Goal: Task Accomplishment & Management: Use online tool/utility

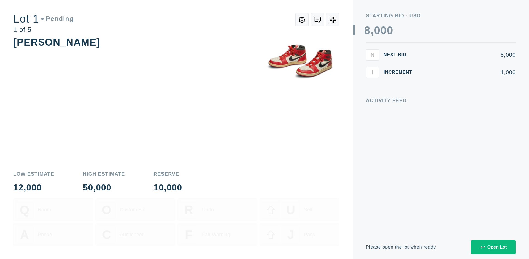
click at [493, 247] on div "Open Lot" at bounding box center [493, 247] width 26 height 5
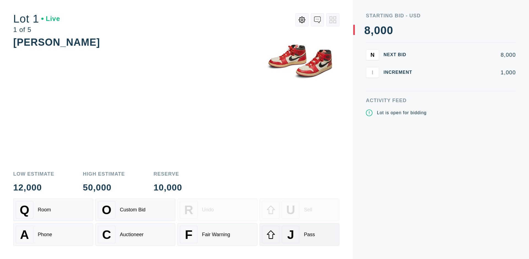
click at [299, 235] on div "J Pass" at bounding box center [299, 235] width 75 height 18
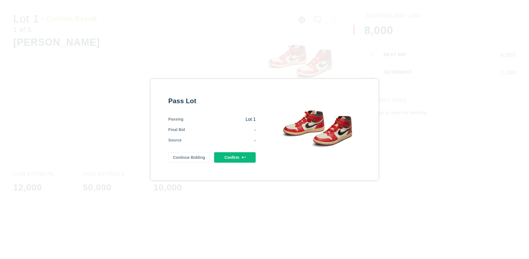
click at [235, 156] on button "Confirm" at bounding box center [235, 157] width 42 height 10
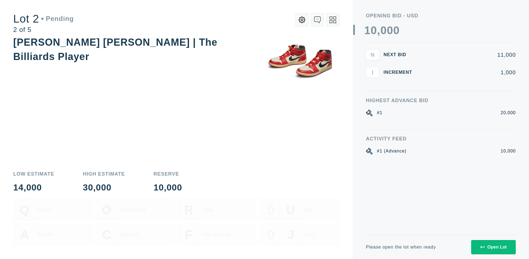
click at [493, 247] on div "Open Lot" at bounding box center [493, 247] width 26 height 5
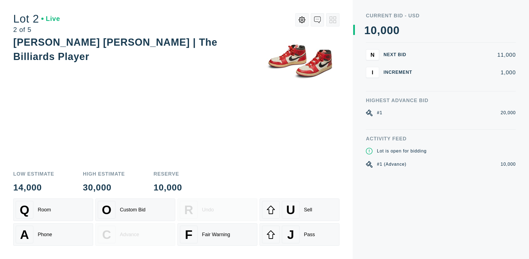
click at [299, 235] on div "J Pass" at bounding box center [299, 235] width 75 height 18
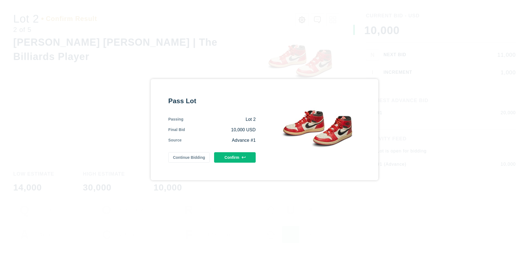
click at [235, 156] on button "Confirm" at bounding box center [235, 157] width 42 height 10
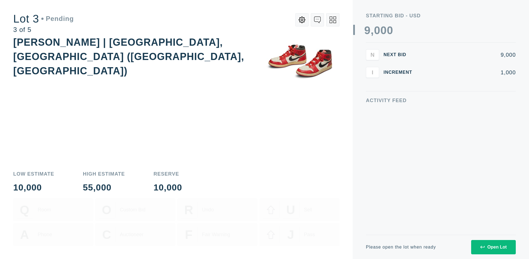
click at [493, 247] on div "Open Lot" at bounding box center [493, 247] width 26 height 5
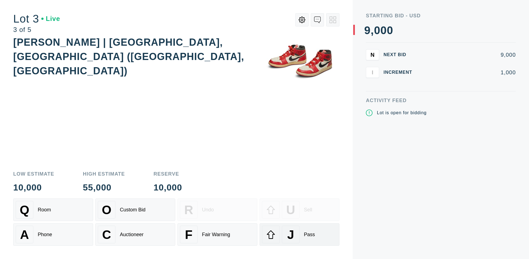
click at [299, 235] on div "J Pass" at bounding box center [299, 235] width 75 height 18
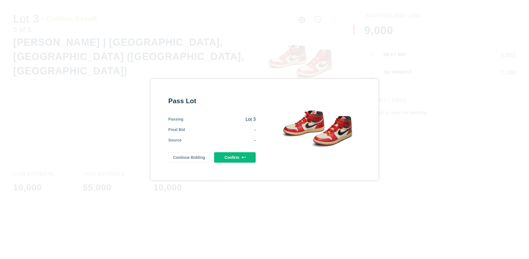
click at [235, 156] on button "Confirm" at bounding box center [235, 157] width 42 height 10
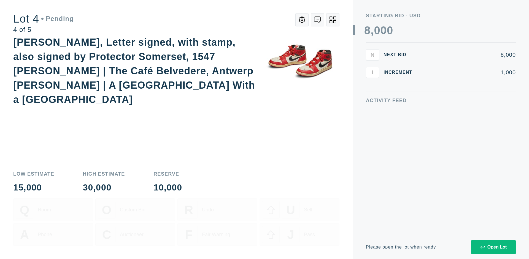
click at [333, 20] on icon at bounding box center [332, 20] width 7 height 7
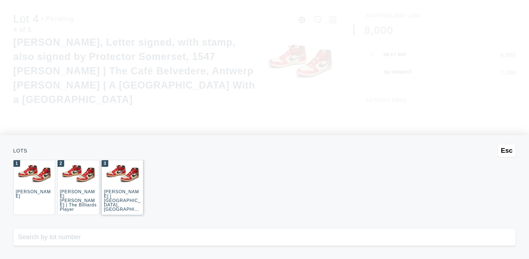
click at [122, 188] on div "3 [PERSON_NAME] | [GEOGRAPHIC_DATA], [GEOGRAPHIC_DATA] ([GEOGRAPHIC_DATA], [GEO…" at bounding box center [122, 187] width 42 height 55
